Goal: Information Seeking & Learning: Learn about a topic

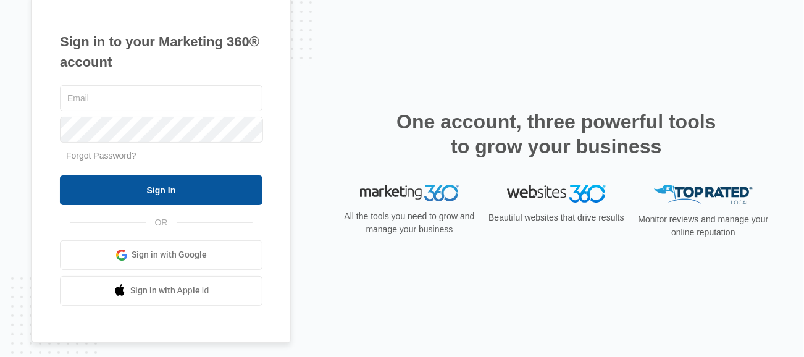
type input "[PERSON_NAME][EMAIL_ADDRESS][DOMAIN_NAME]"
click at [183, 187] on input "Sign In" at bounding box center [161, 190] width 203 height 30
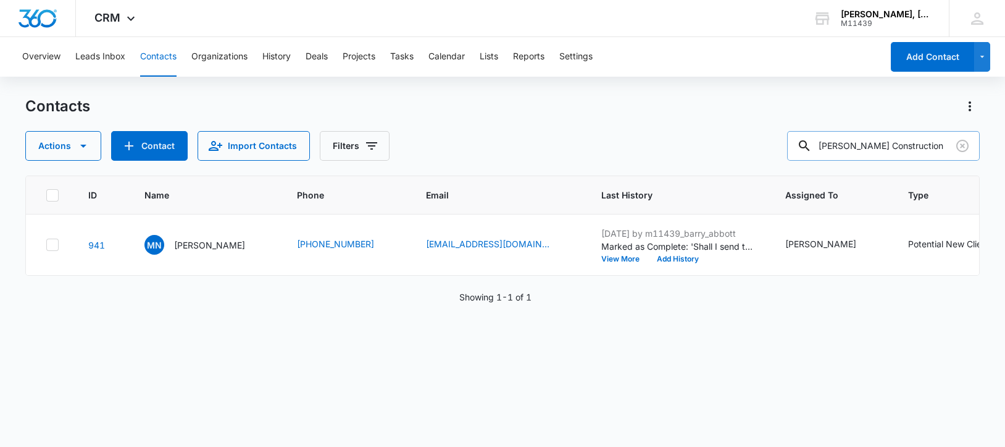
scroll to position [0, 3]
drag, startPoint x: 833, startPoint y: 145, endPoint x: 960, endPoint y: 159, distance: 128.6
click at [960, 159] on div "[PERSON_NAME] Construction" at bounding box center [883, 146] width 193 height 30
paste input "[PERSON_NAME]"
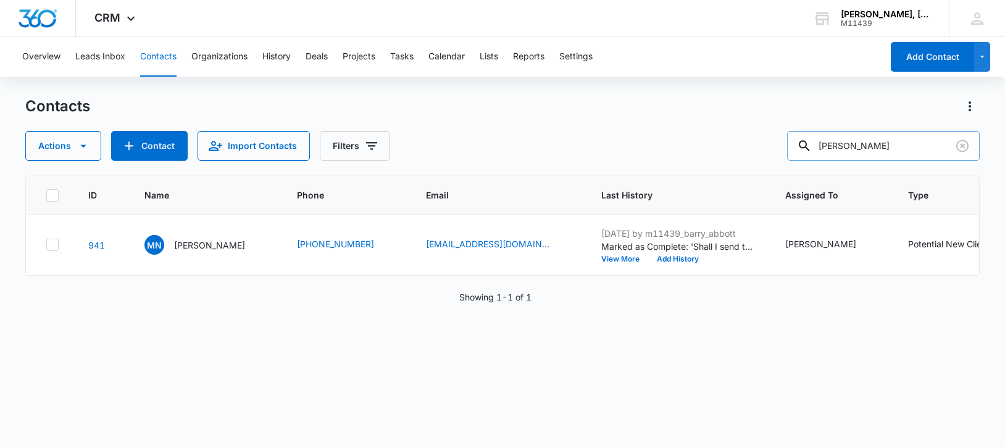
type input "[PERSON_NAME]"
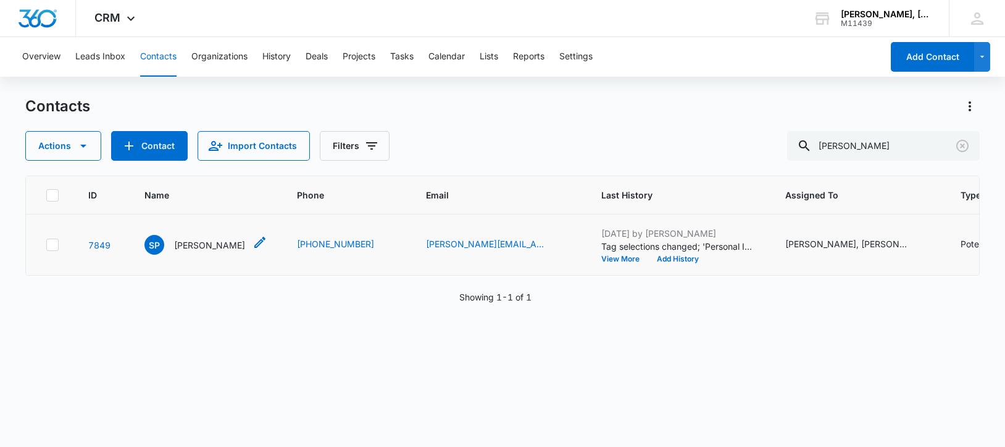
click at [202, 249] on p "[PERSON_NAME]" at bounding box center [209, 244] width 71 height 13
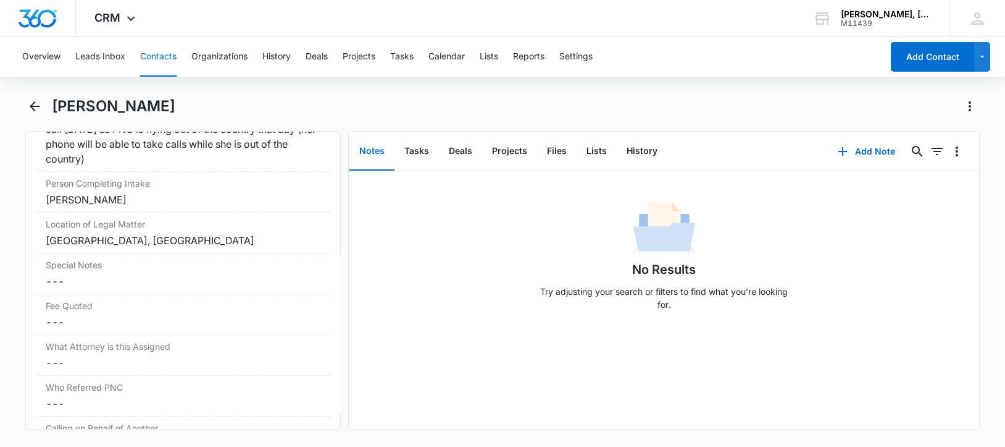
scroll to position [891, 0]
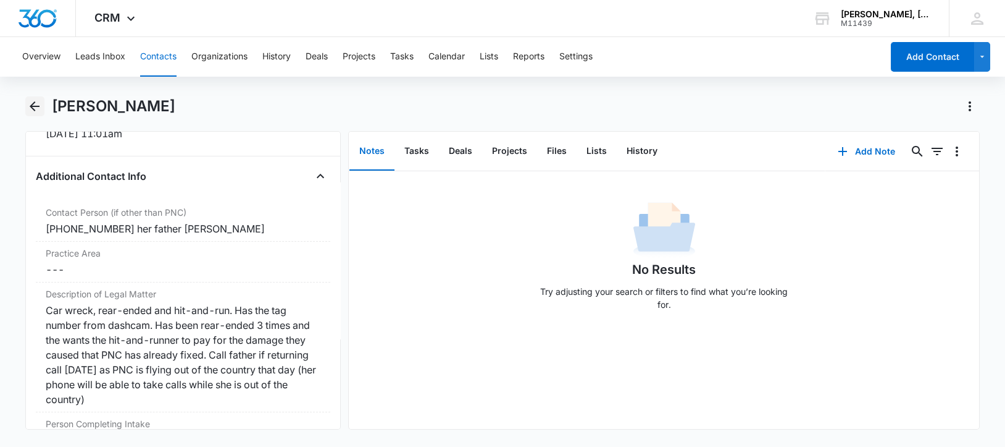
click at [43, 111] on button "Back" at bounding box center [34, 106] width 19 height 20
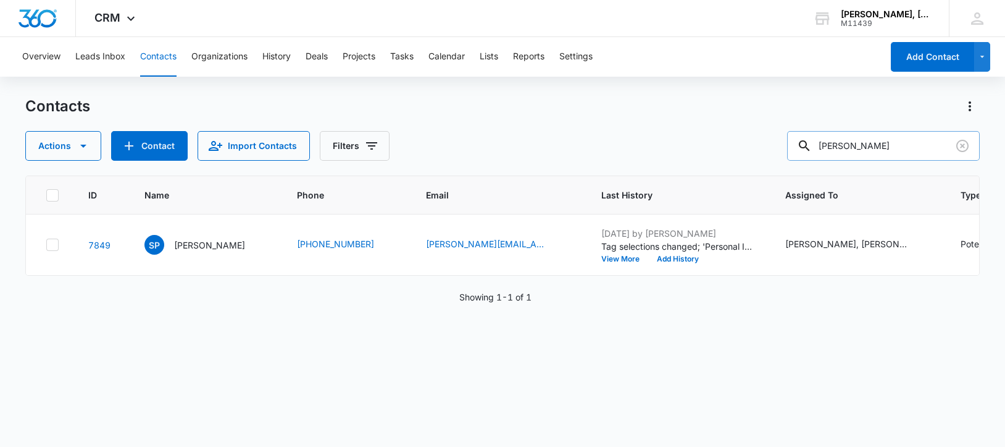
drag, startPoint x: 906, startPoint y: 143, endPoint x: 825, endPoint y: 146, distance: 80.9
click at [825, 146] on div "[PERSON_NAME]" at bounding box center [883, 146] width 193 height 30
paste input "[PERSON_NAME]"
type input "[PERSON_NAME]"
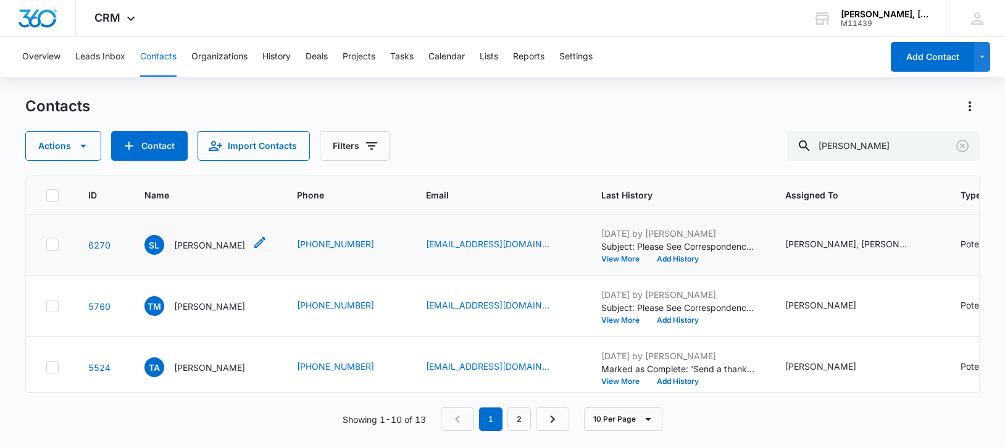
click at [200, 243] on p "[PERSON_NAME]" at bounding box center [209, 244] width 71 height 13
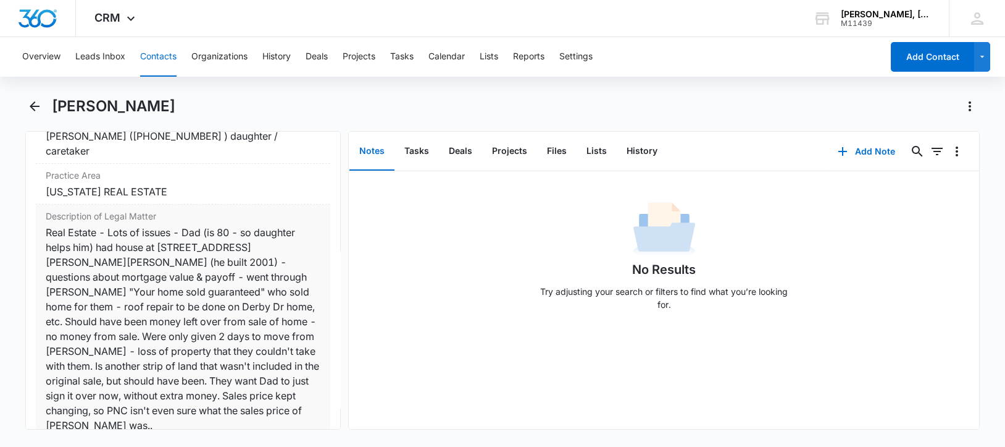
scroll to position [1003, 0]
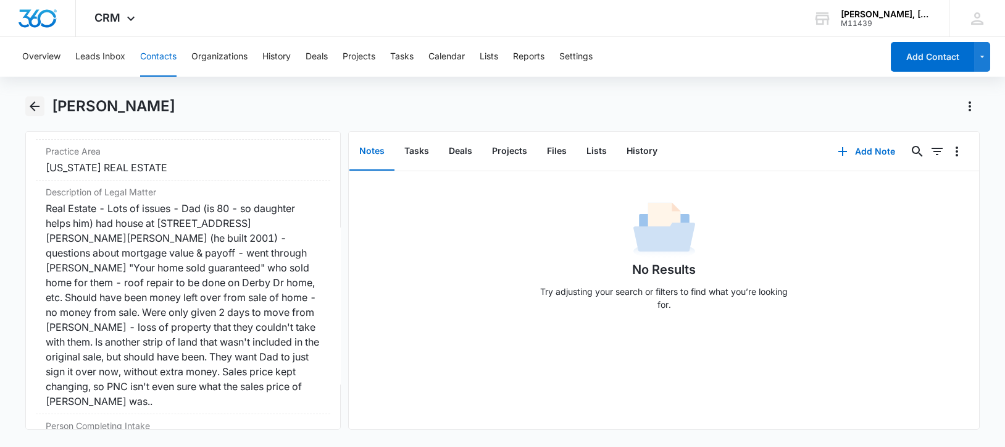
click at [34, 101] on icon "Back" at bounding box center [34, 106] width 15 height 15
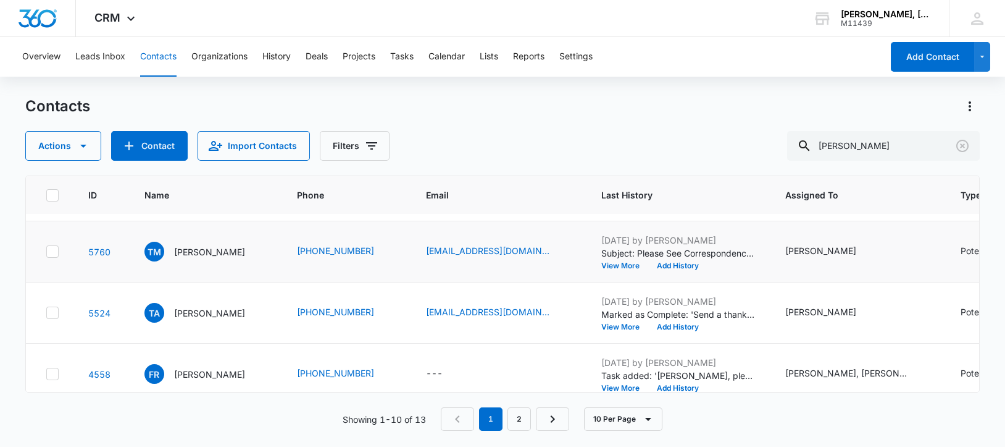
scroll to position [77, 0]
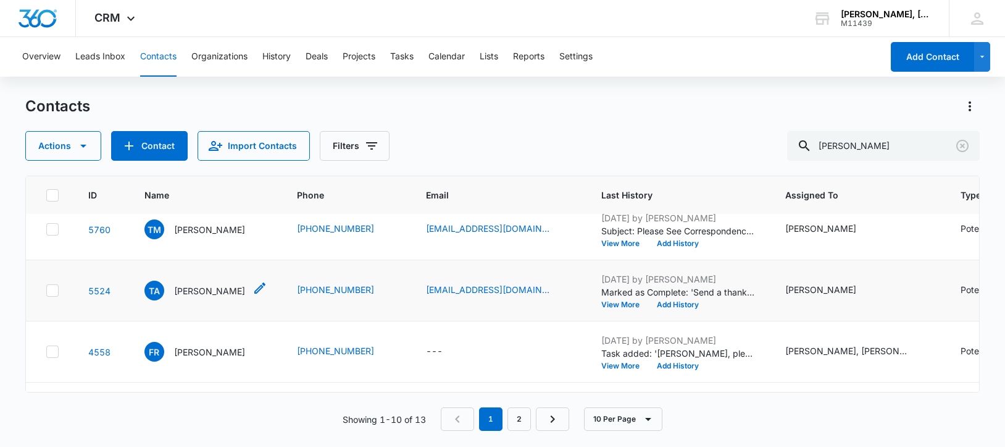
click at [190, 297] on p "[PERSON_NAME]" at bounding box center [209, 290] width 71 height 13
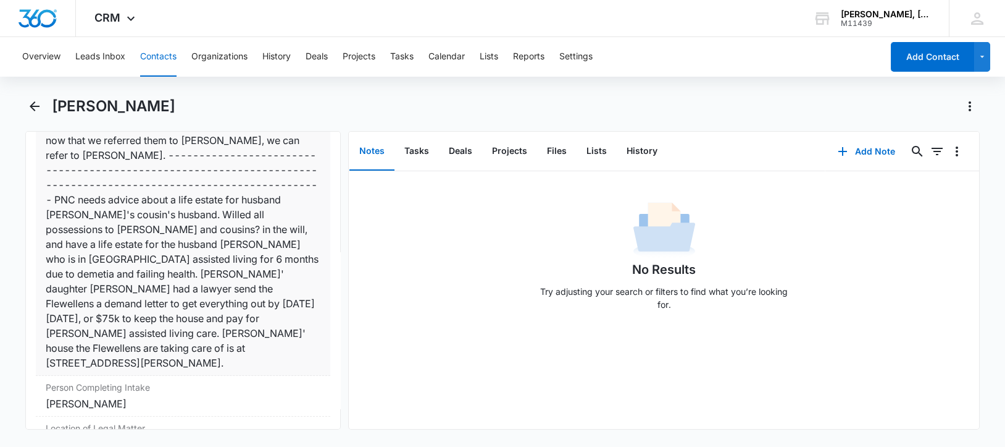
scroll to position [1157, 0]
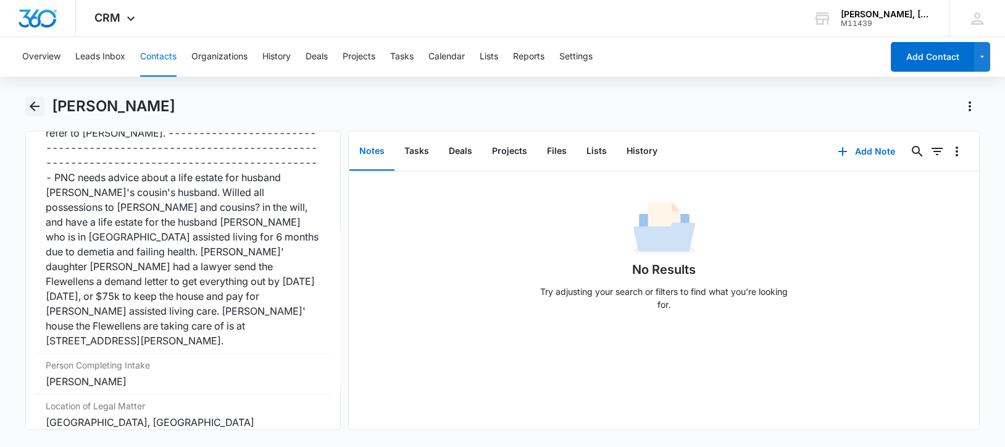
click at [35, 104] on icon "Back" at bounding box center [34, 106] width 15 height 15
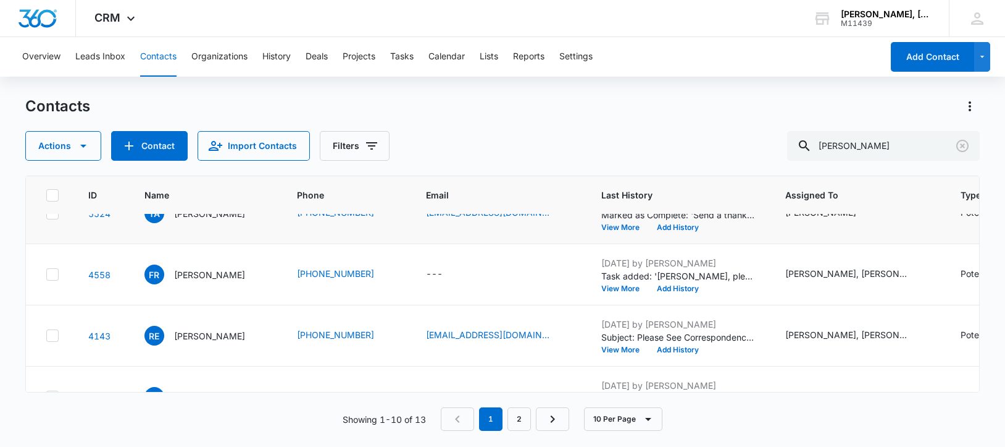
scroll to position [154, 0]
click at [207, 280] on p "[PERSON_NAME]" at bounding box center [209, 273] width 71 height 13
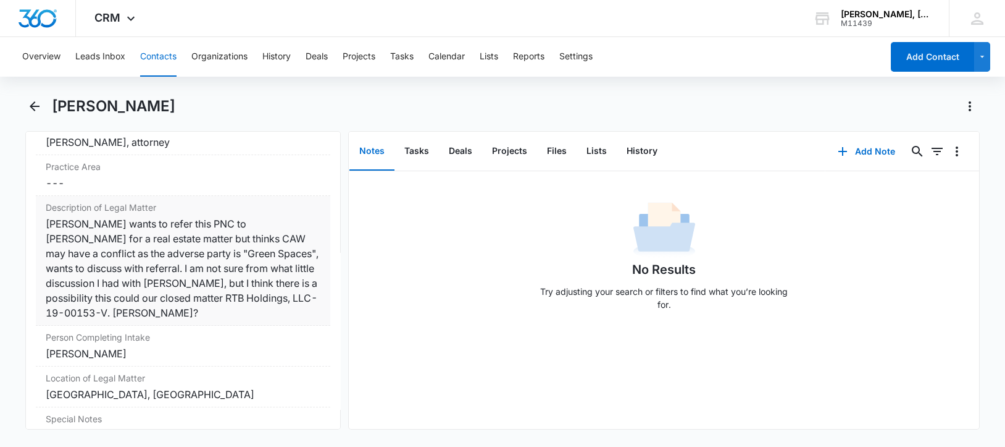
scroll to position [1003, 0]
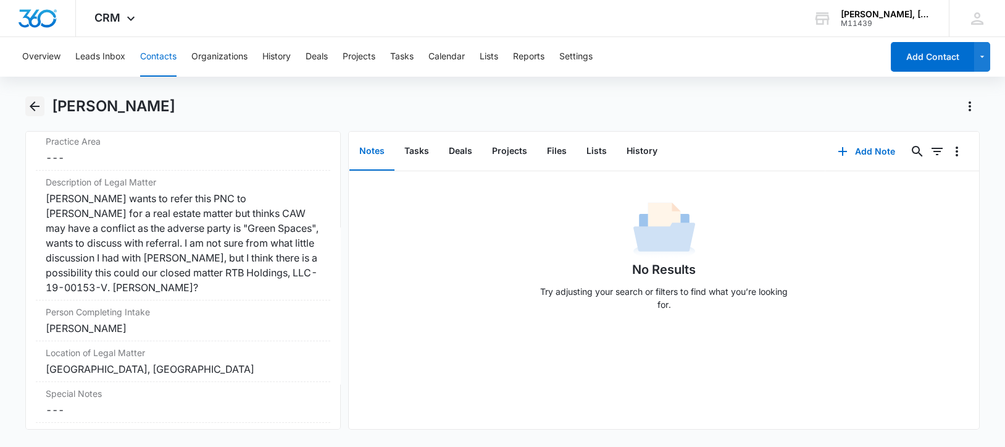
click at [38, 103] on icon "Back" at bounding box center [34, 106] width 15 height 15
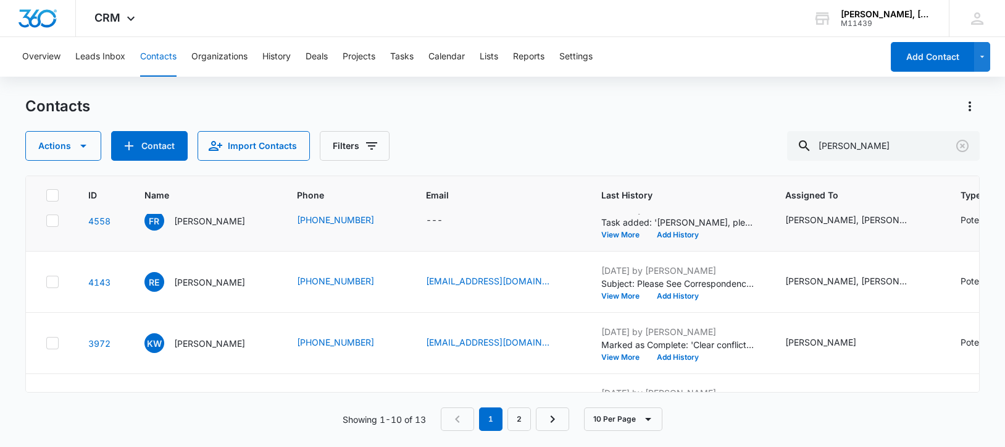
scroll to position [232, 0]
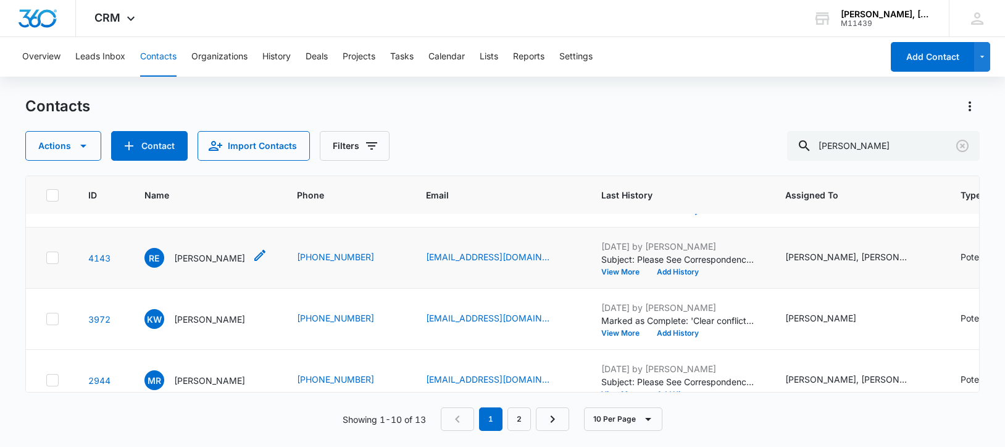
click at [193, 264] on p "[PERSON_NAME]" at bounding box center [209, 257] width 71 height 13
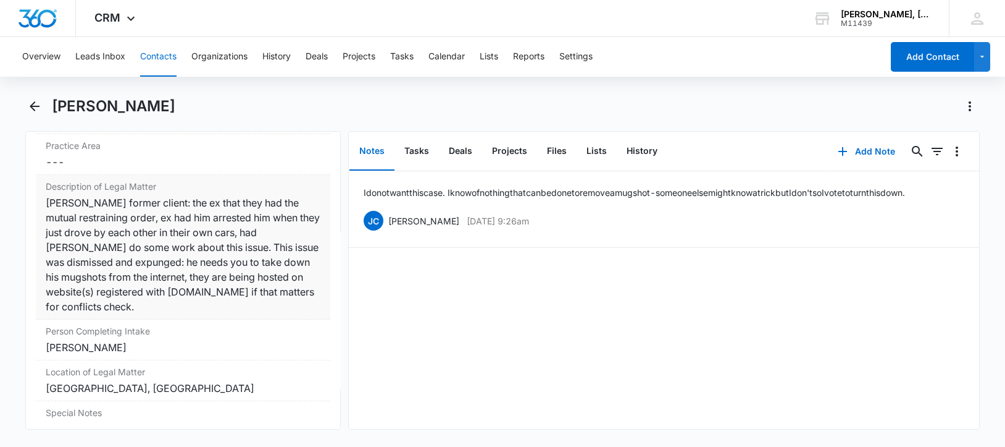
scroll to position [1003, 0]
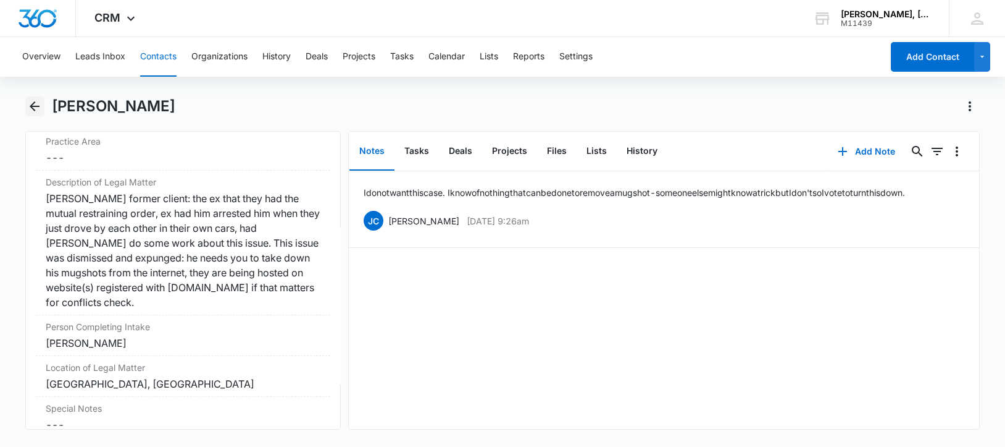
click at [35, 104] on icon "Back" at bounding box center [34, 106] width 15 height 15
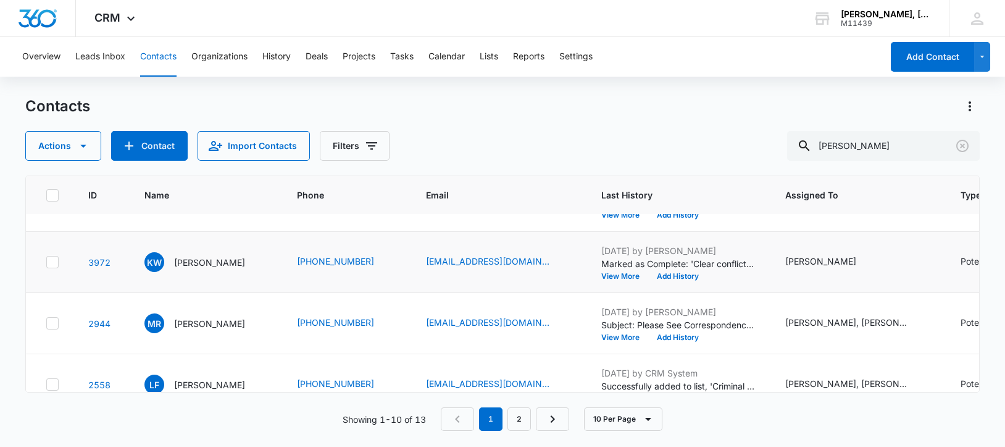
scroll to position [309, 0]
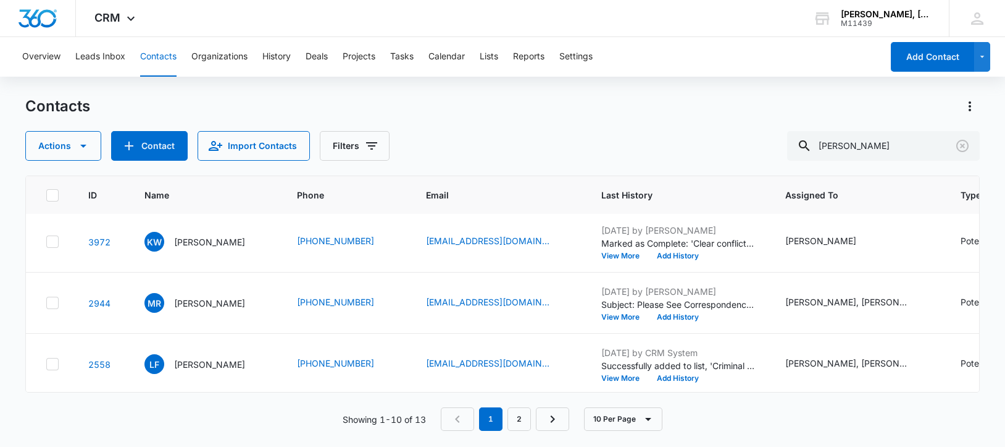
click at [196, 248] on p "[PERSON_NAME]" at bounding box center [209, 241] width 71 height 13
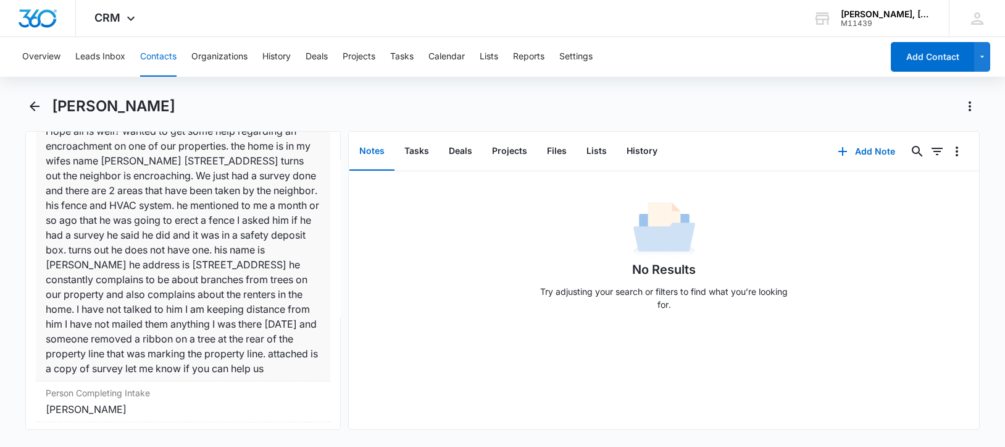
scroll to position [1081, 0]
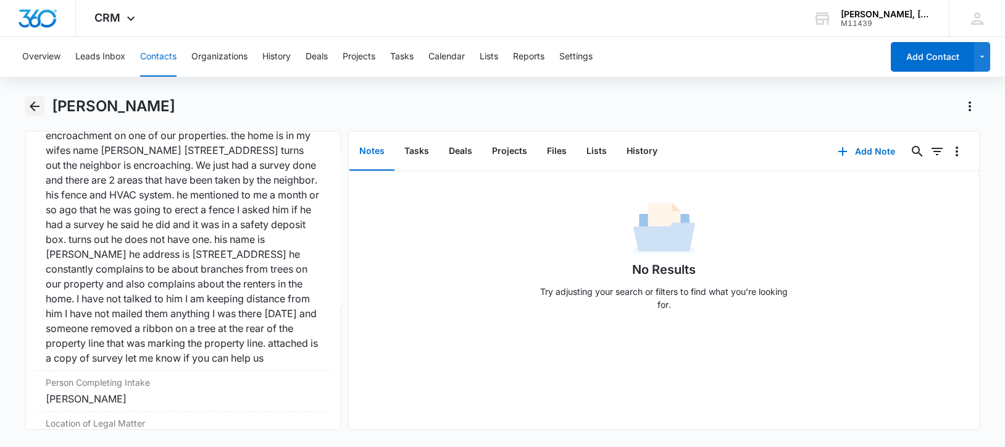
click at [32, 104] on icon "Back" at bounding box center [35, 106] width 10 height 10
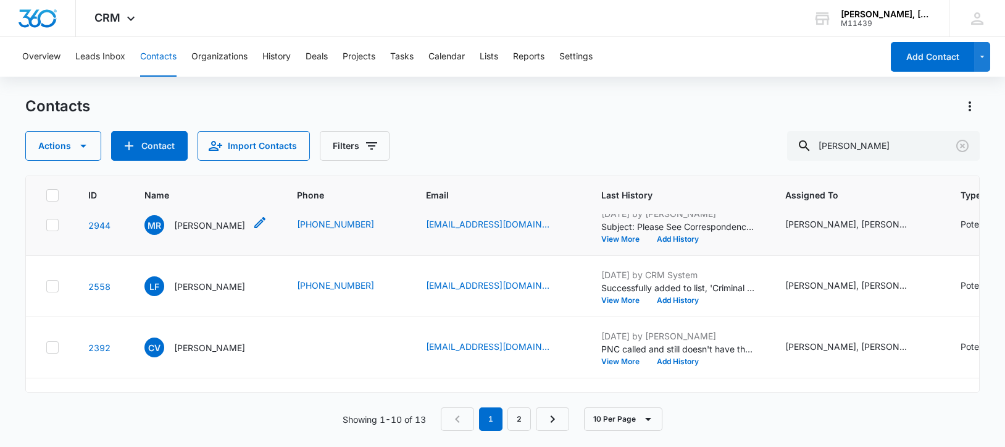
scroll to position [463, 0]
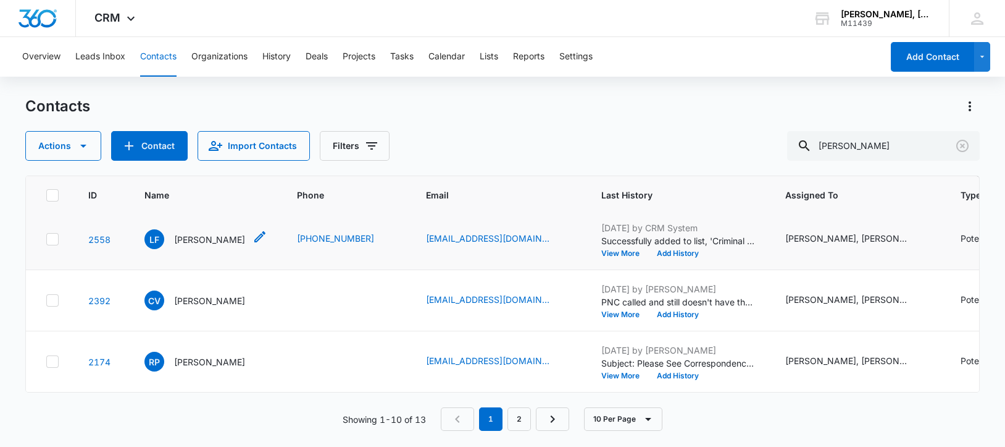
click at [192, 246] on p "[PERSON_NAME]" at bounding box center [209, 239] width 71 height 13
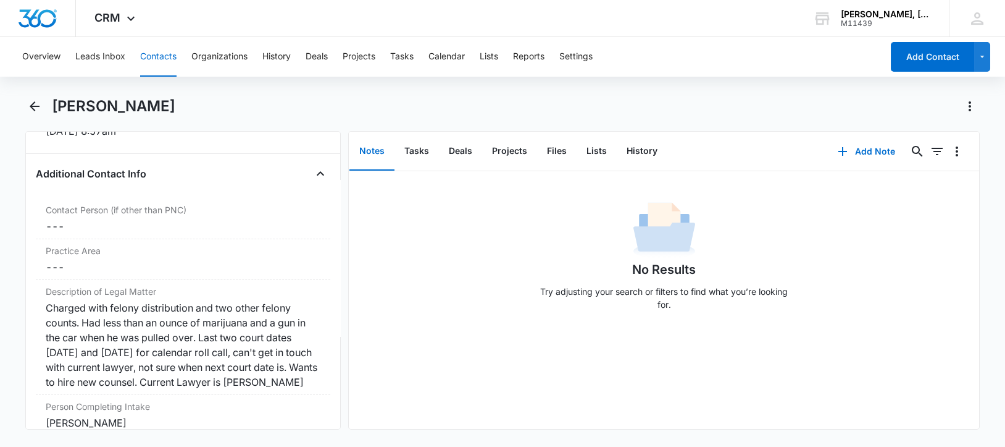
scroll to position [926, 0]
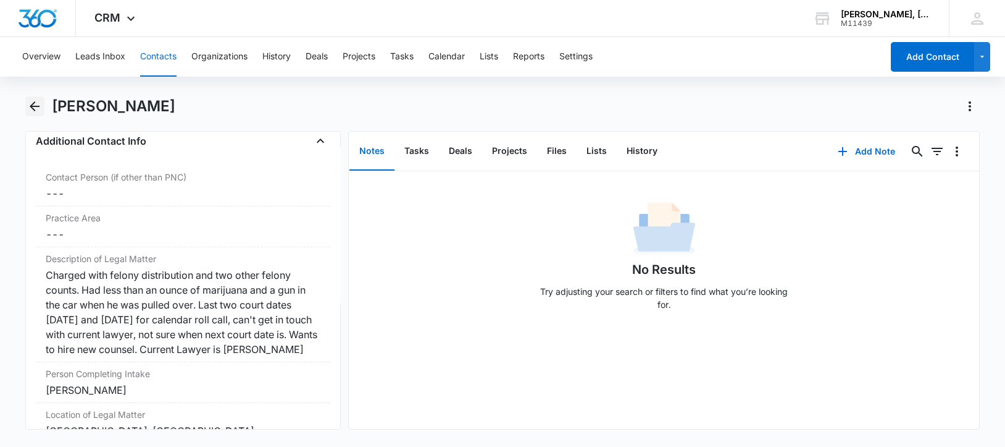
click at [34, 104] on icon "Back" at bounding box center [34, 106] width 15 height 15
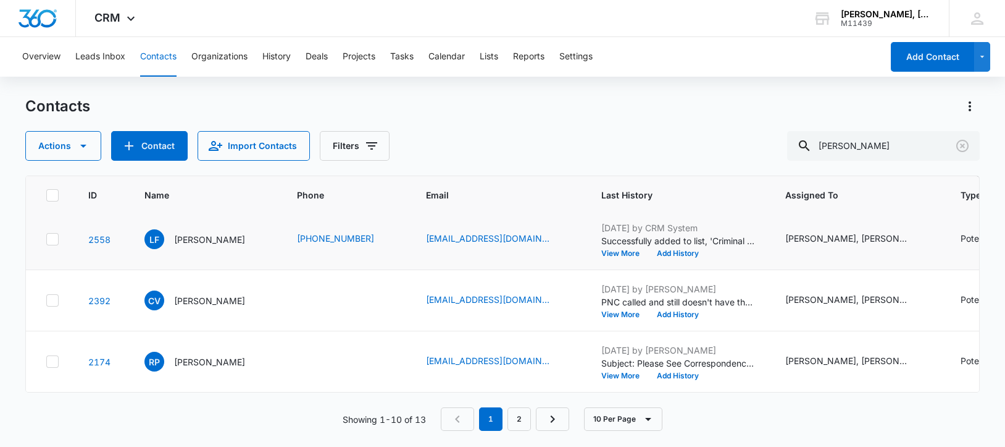
scroll to position [618, 0]
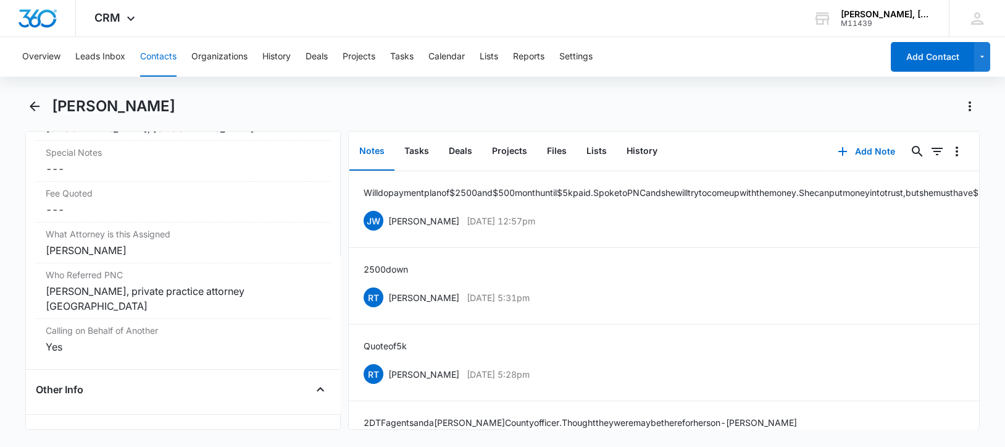
scroll to position [1312, 0]
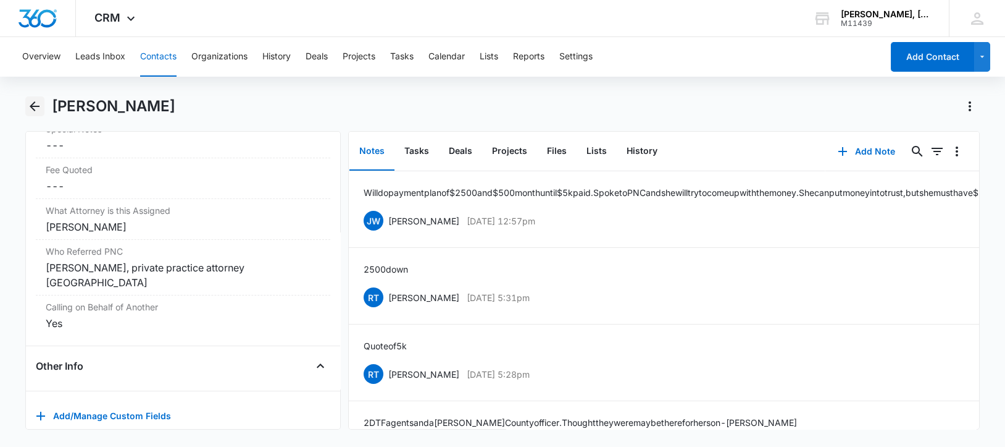
click at [31, 106] on icon "Back" at bounding box center [35, 106] width 10 height 10
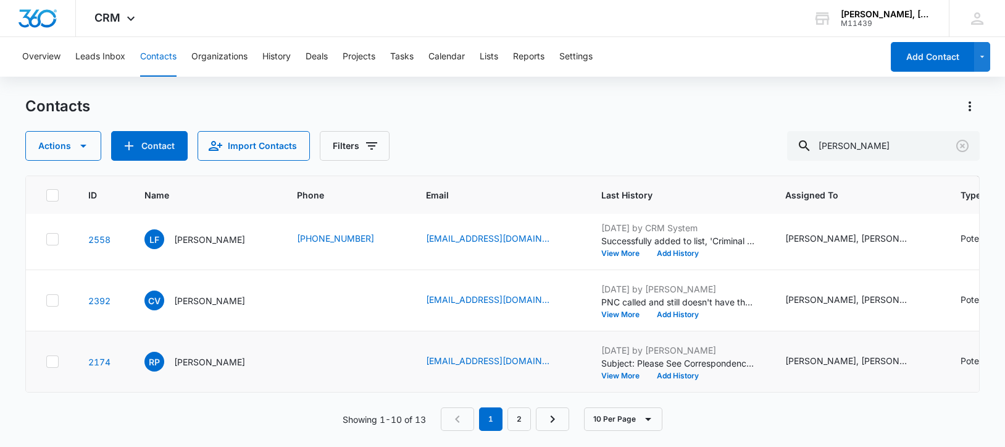
scroll to position [665, 0]
click at [207, 355] on p "[PERSON_NAME]" at bounding box center [209, 361] width 71 height 13
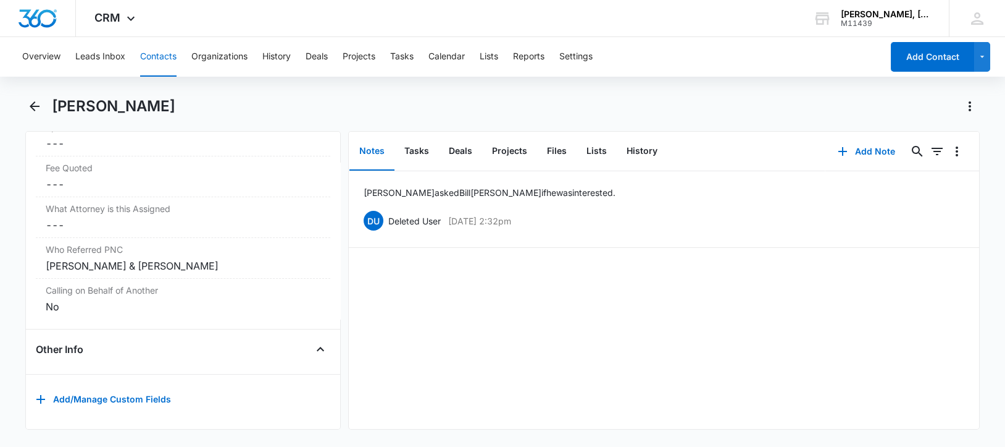
scroll to position [1248, 0]
click at [36, 106] on icon "Back" at bounding box center [35, 106] width 10 height 10
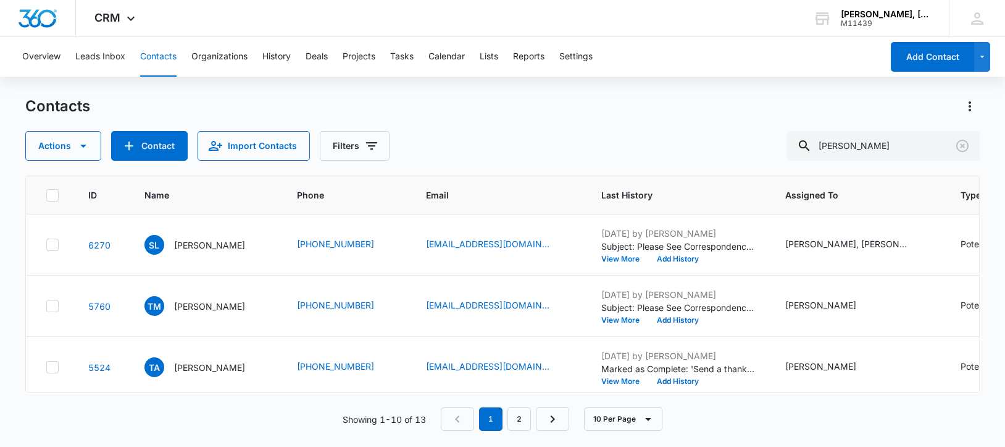
scroll to position [665, 0]
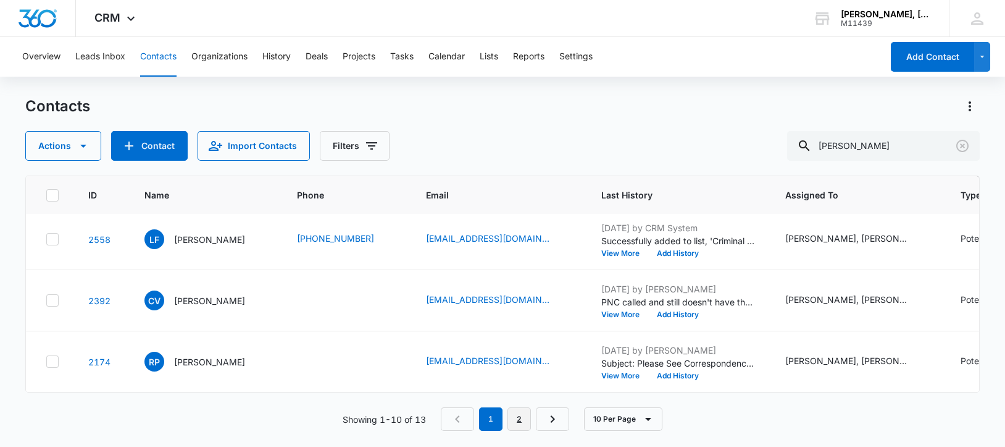
click at [521, 419] on link "2" at bounding box center [519, 418] width 23 height 23
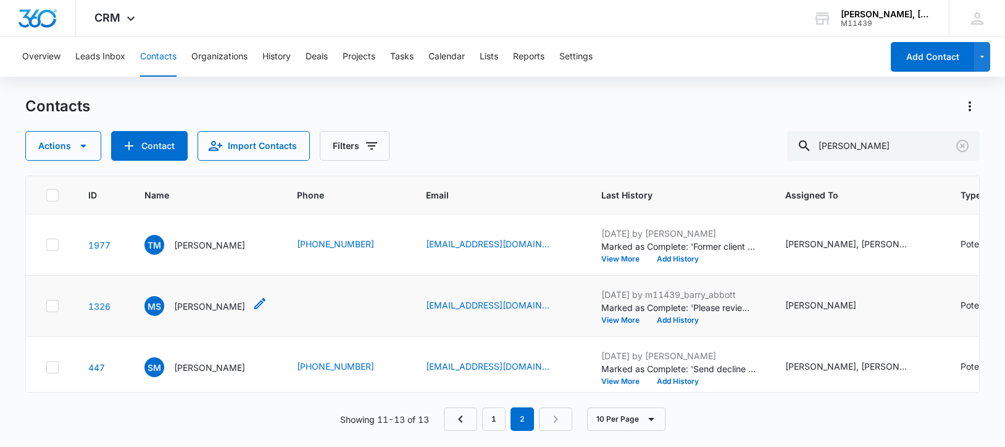
click at [196, 313] on p "[PERSON_NAME]" at bounding box center [209, 306] width 71 height 13
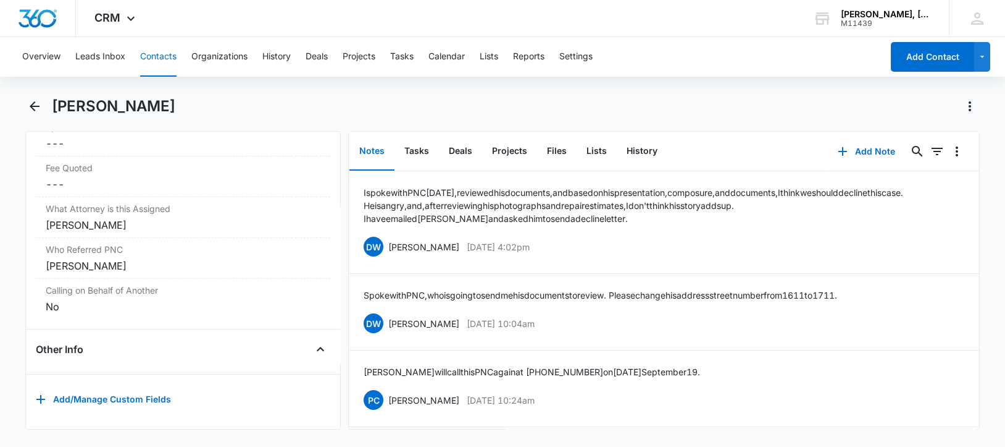
scroll to position [1188, 0]
click at [32, 106] on icon "Back" at bounding box center [35, 106] width 10 height 10
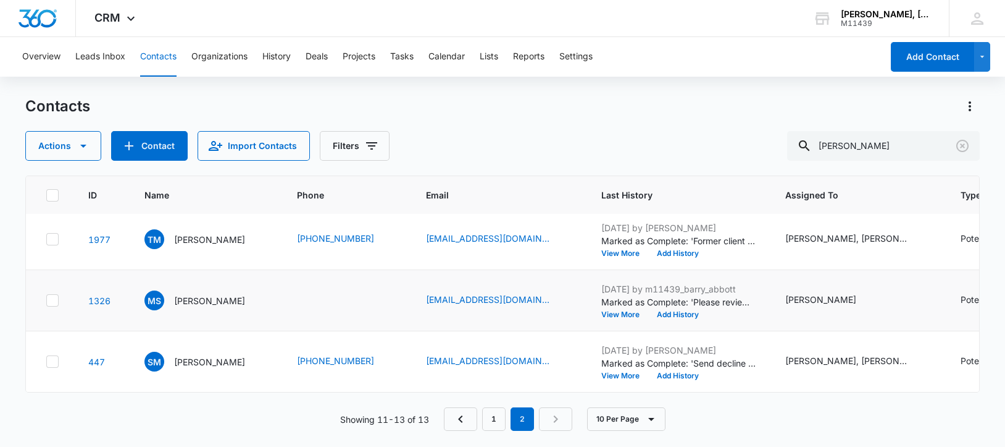
scroll to position [103, 0]
